Goal: Use online tool/utility

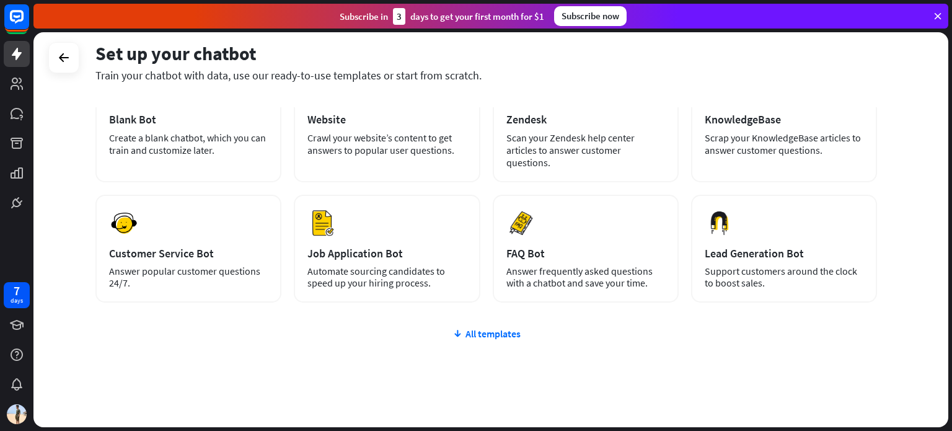
scroll to position [104, 0]
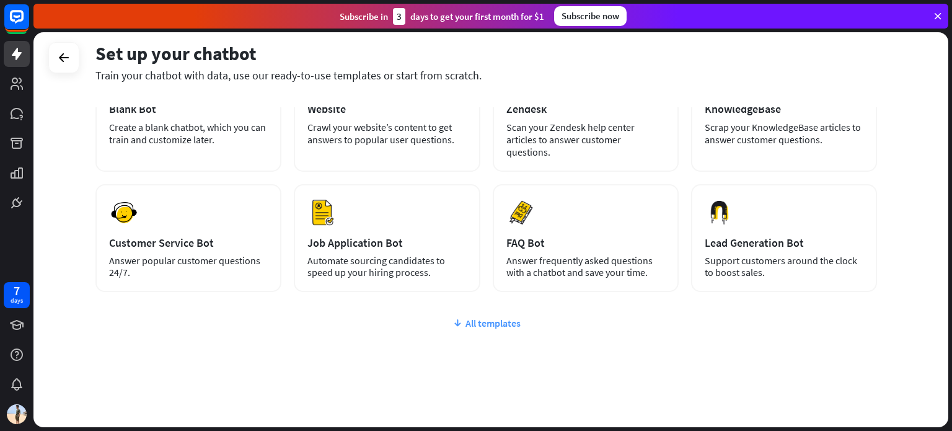
click at [508, 317] on div "All templates" at bounding box center [485, 323] width 781 height 12
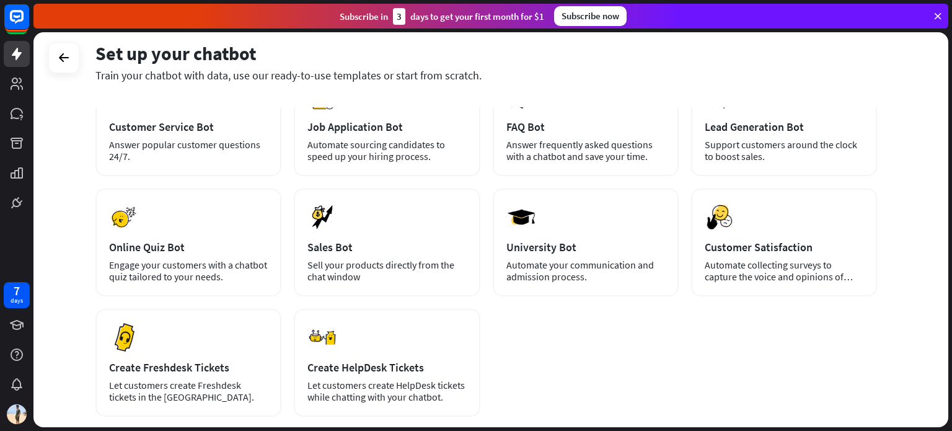
scroll to position [219, 0]
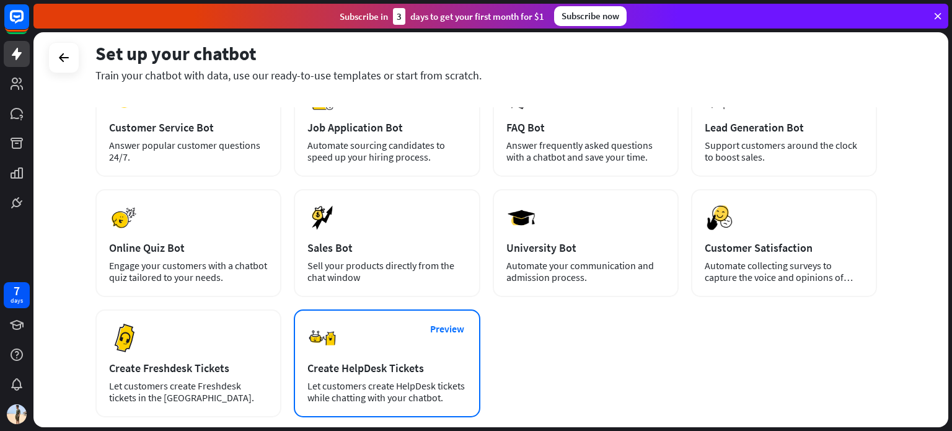
click at [349, 340] on div "Preview Create HelpDesk Tickets Let customers create HelpDesk tickets while cha…" at bounding box center [387, 363] width 186 height 108
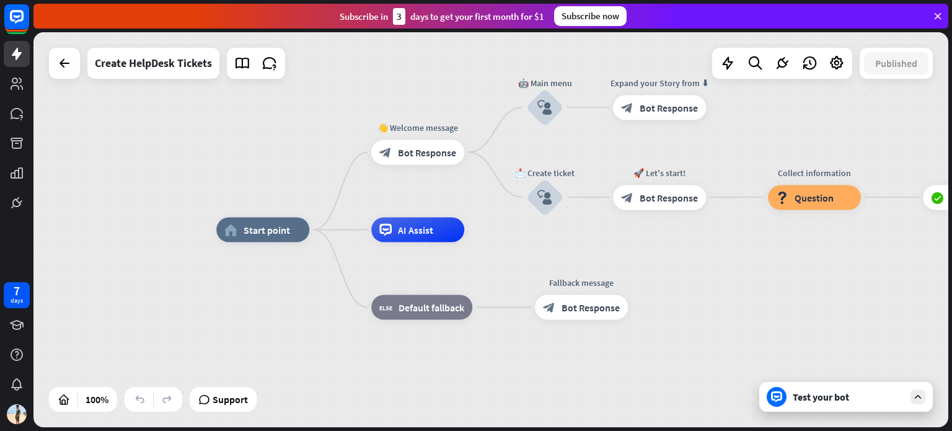
click at [835, 398] on div "Test your bot" at bounding box center [848, 396] width 112 height 12
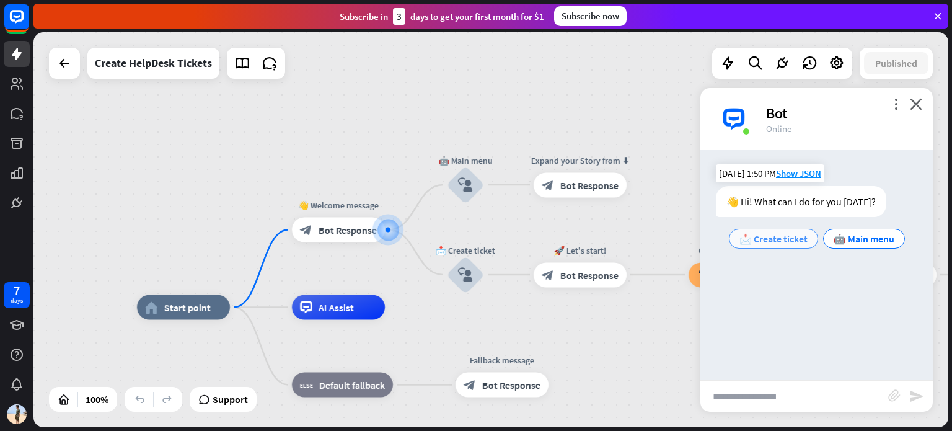
click at [777, 242] on span "📩 Create ticket" at bounding box center [773, 238] width 68 height 12
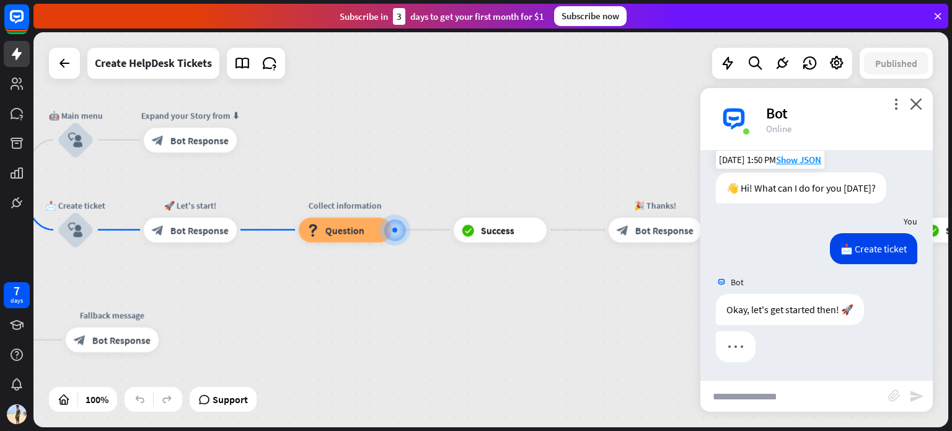
scroll to position [14, 0]
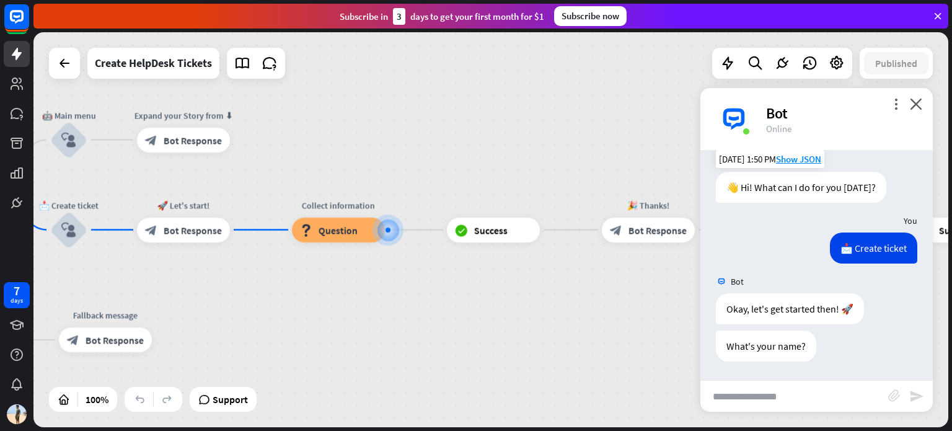
click at [793, 395] on input "text" at bounding box center [794, 395] width 188 height 31
type input "***"
click at [915, 399] on icon "send" at bounding box center [916, 395] width 15 height 15
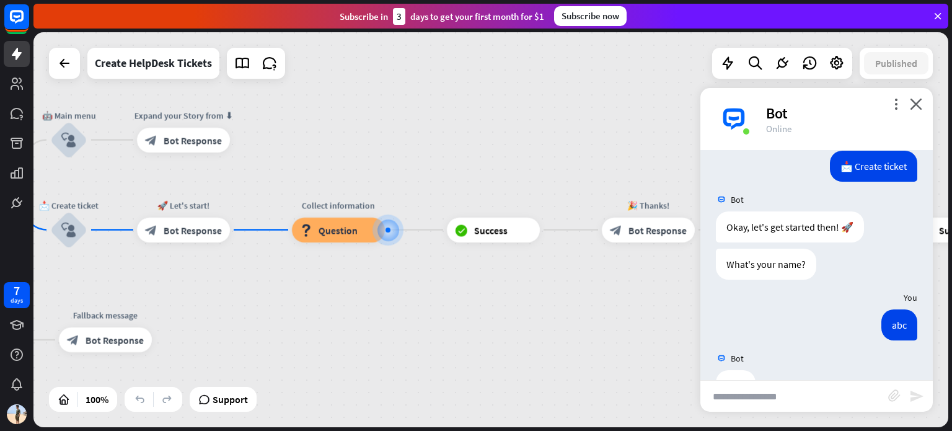
scroll to position [136, 0]
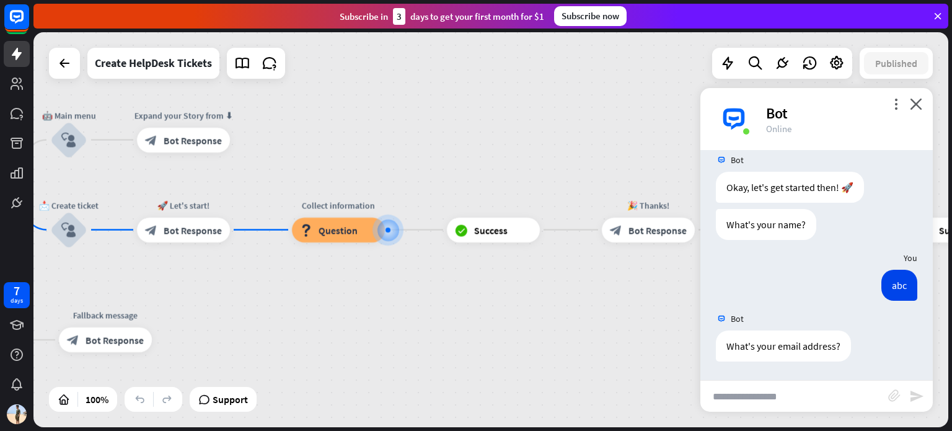
click at [840, 396] on input "text" at bounding box center [794, 395] width 188 height 31
type input "**********"
click at [914, 394] on icon "send" at bounding box center [916, 395] width 15 height 15
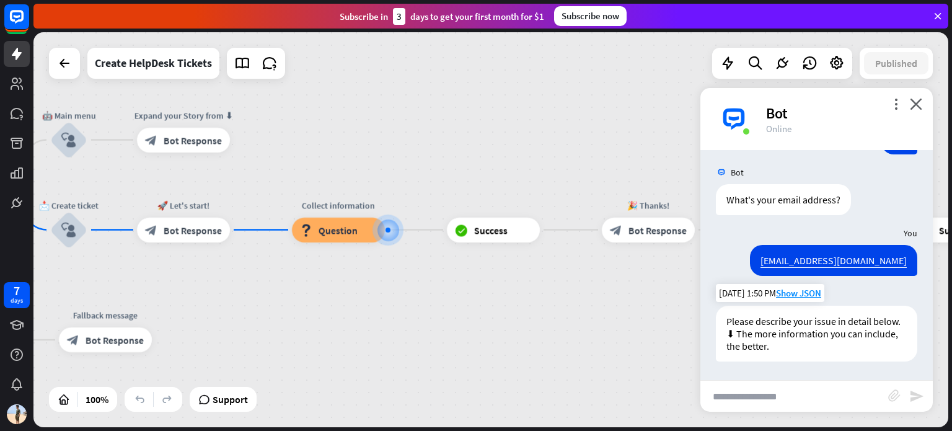
scroll to position [281, 0]
click at [818, 398] on input "text" at bounding box center [794, 395] width 188 height 31
type input "*****"
click at [917, 396] on icon "send" at bounding box center [916, 395] width 15 height 15
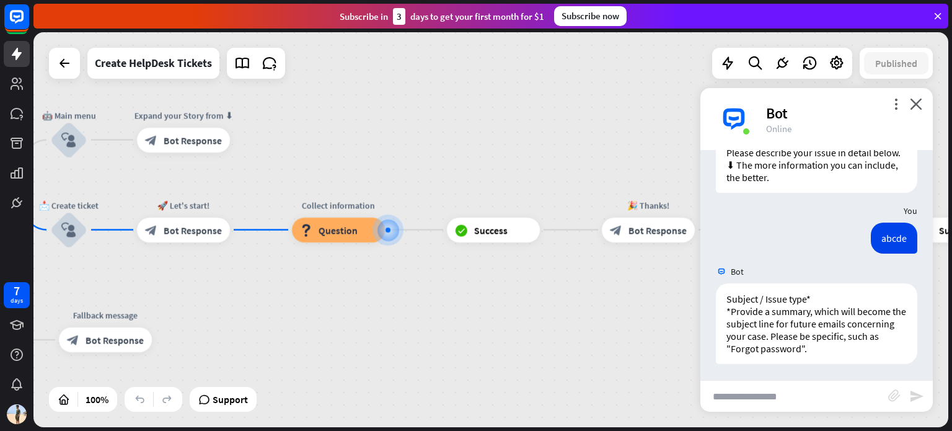
scroll to position [453, 0]
click at [844, 401] on input "text" at bounding box center [794, 395] width 188 height 31
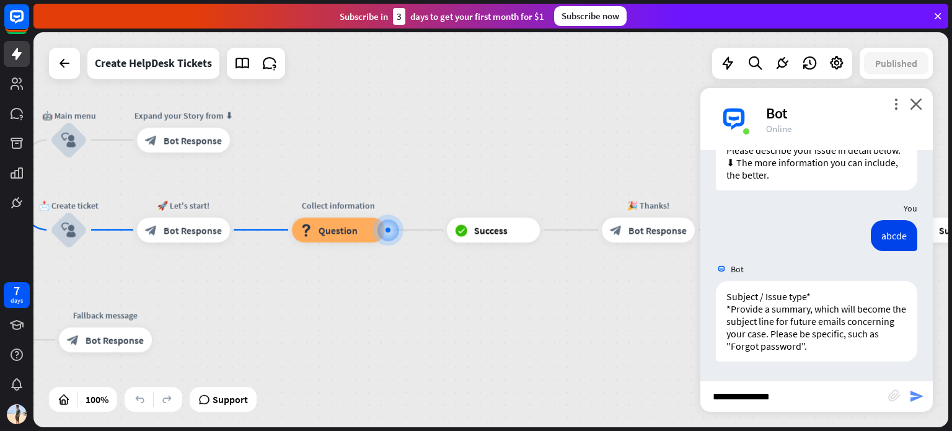
type input "**********"
click at [913, 398] on icon "send" at bounding box center [916, 395] width 15 height 15
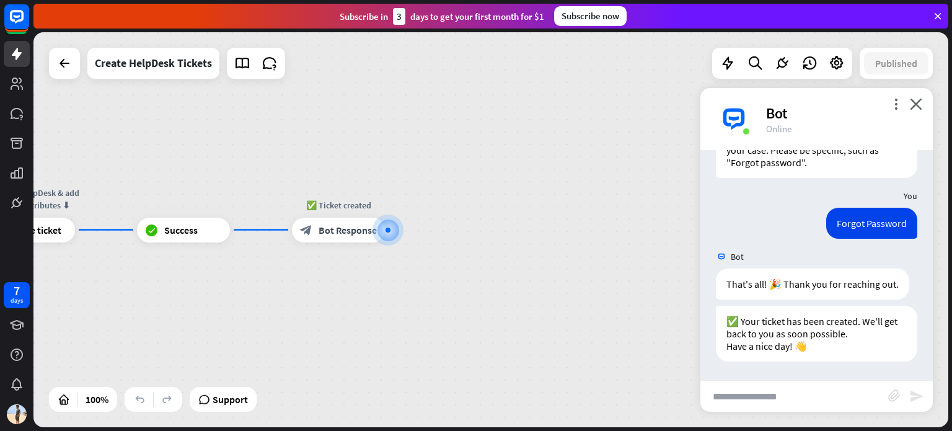
scroll to position [649, 0]
click at [802, 393] on input "text" at bounding box center [794, 395] width 188 height 31
type input "******"
click at [919, 392] on icon "send" at bounding box center [916, 395] width 15 height 15
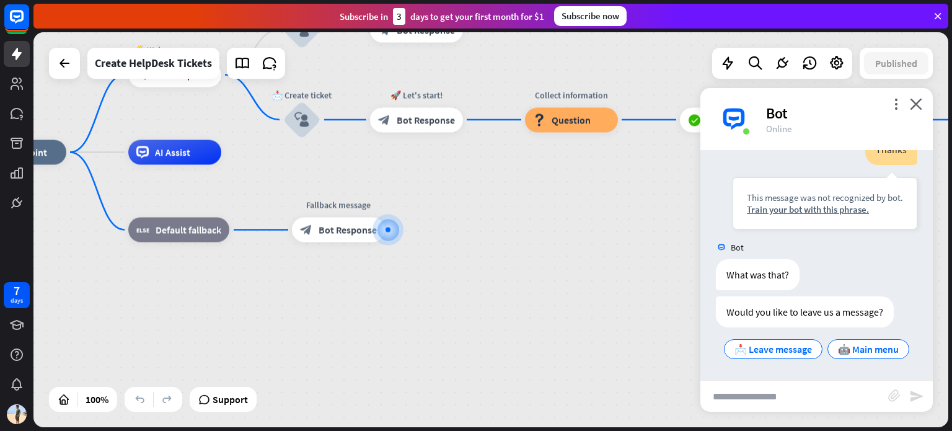
scroll to position [930, 0]
click at [914, 104] on icon "close" at bounding box center [915, 104] width 12 height 12
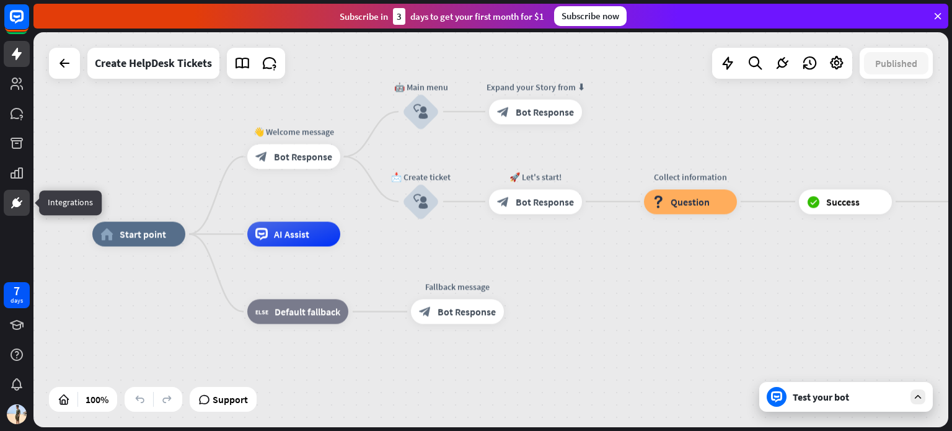
click at [15, 205] on icon at bounding box center [16, 202] width 9 height 9
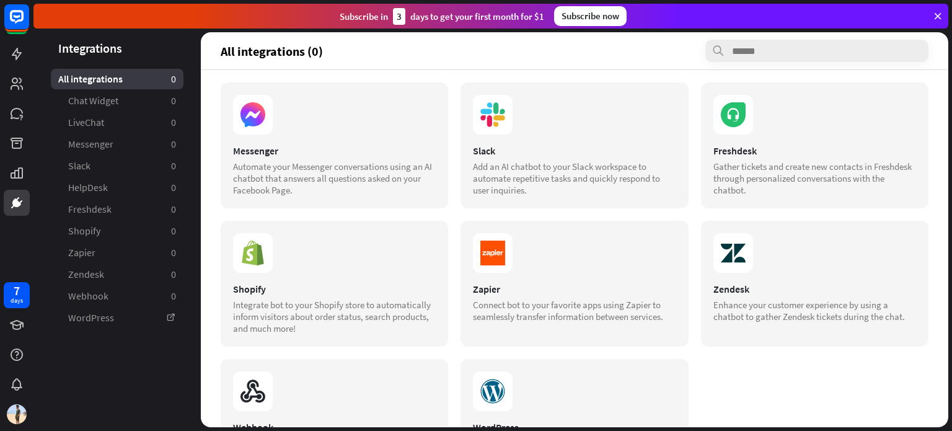
scroll to position [222, 0]
